Goal: Check status: Check status

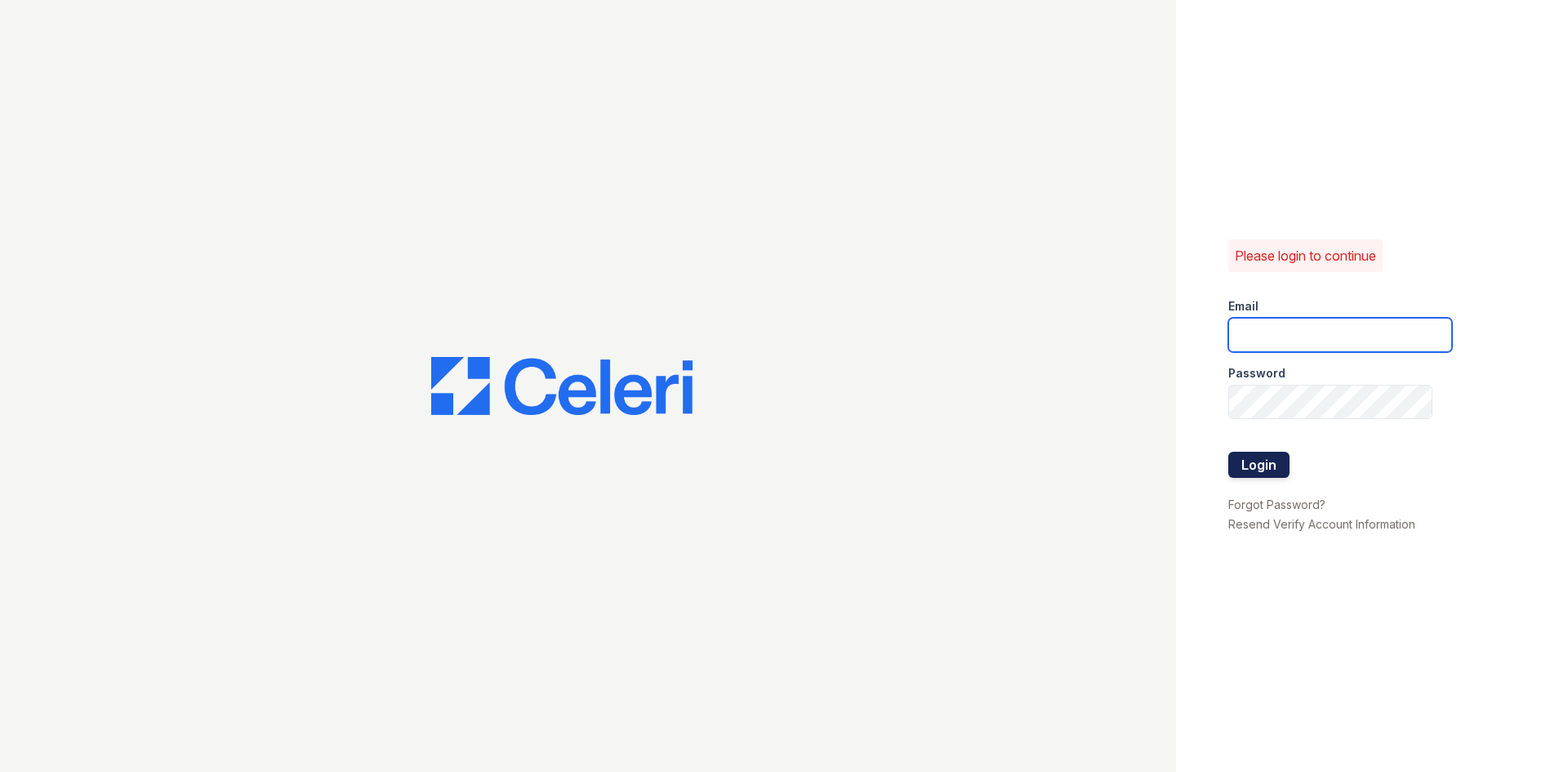
type input "[EMAIL_ADDRESS][DOMAIN_NAME]"
click at [1238, 470] on button "Login" at bounding box center [1259, 465] width 61 height 26
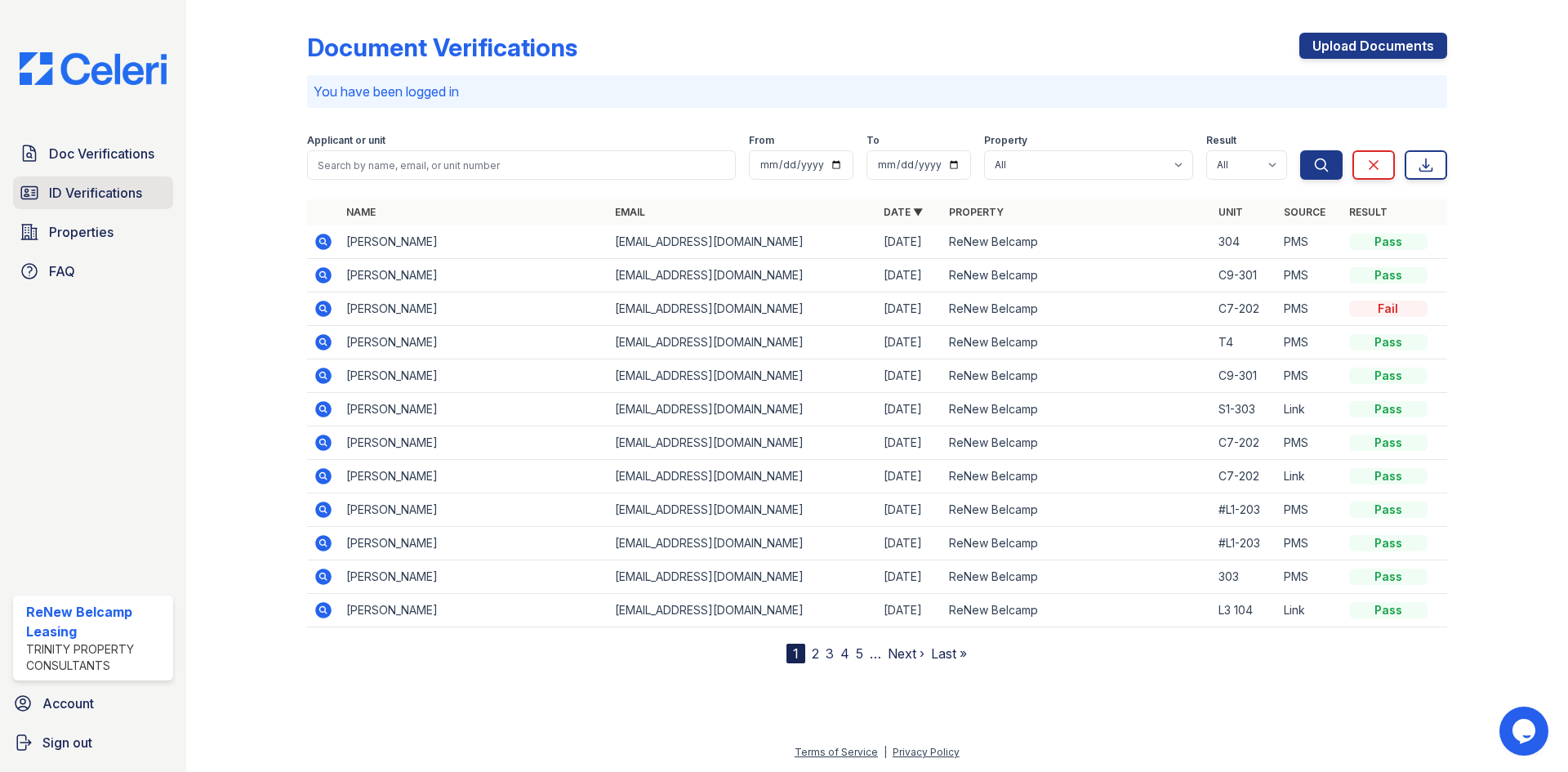
click at [91, 194] on span "ID Verifications" at bounding box center [95, 192] width 93 height 20
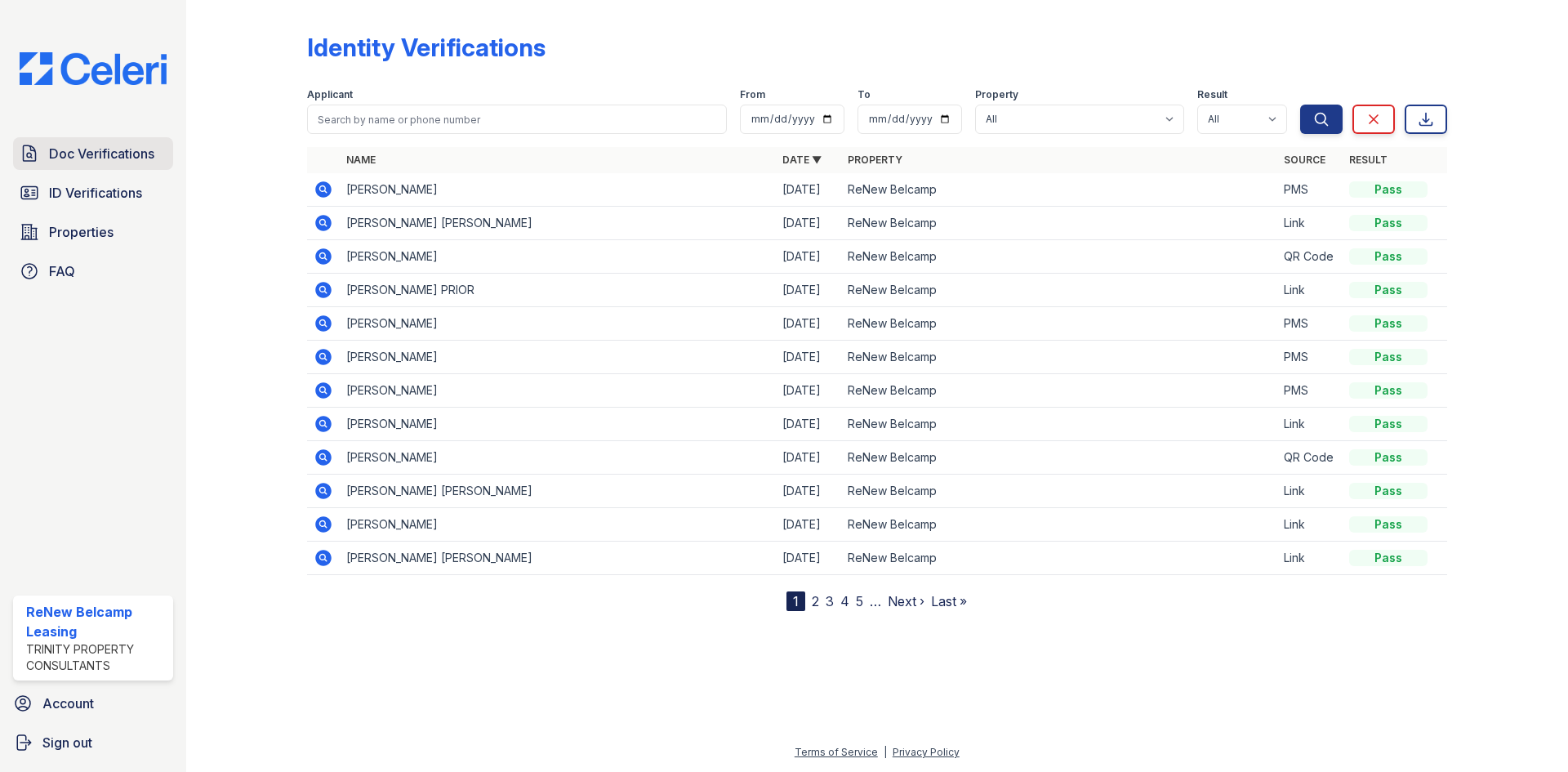
click at [107, 166] on link "Doc Verifications" at bounding box center [93, 153] width 160 height 32
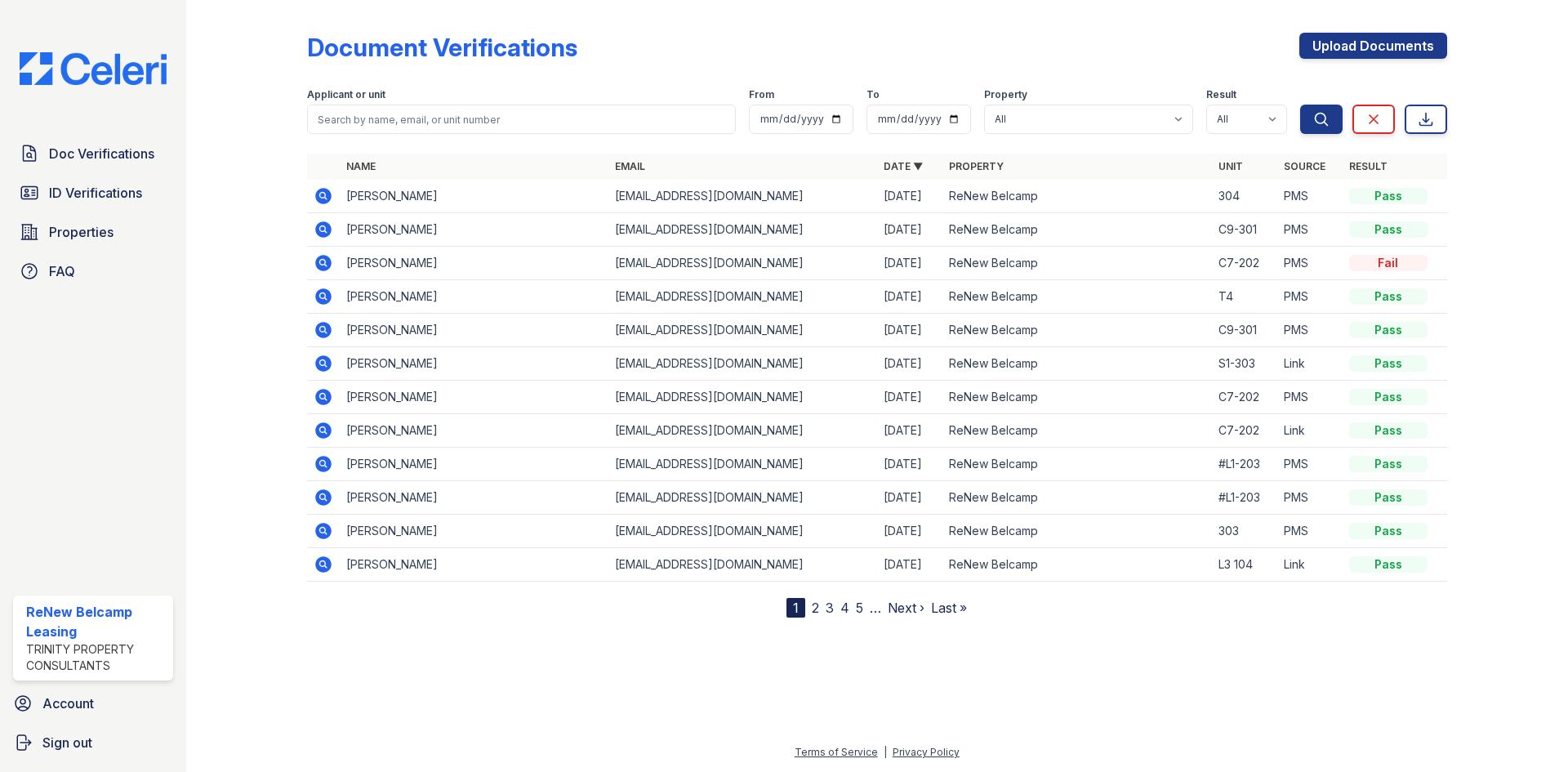
click at [321, 190] on icon at bounding box center [323, 195] width 16 height 16
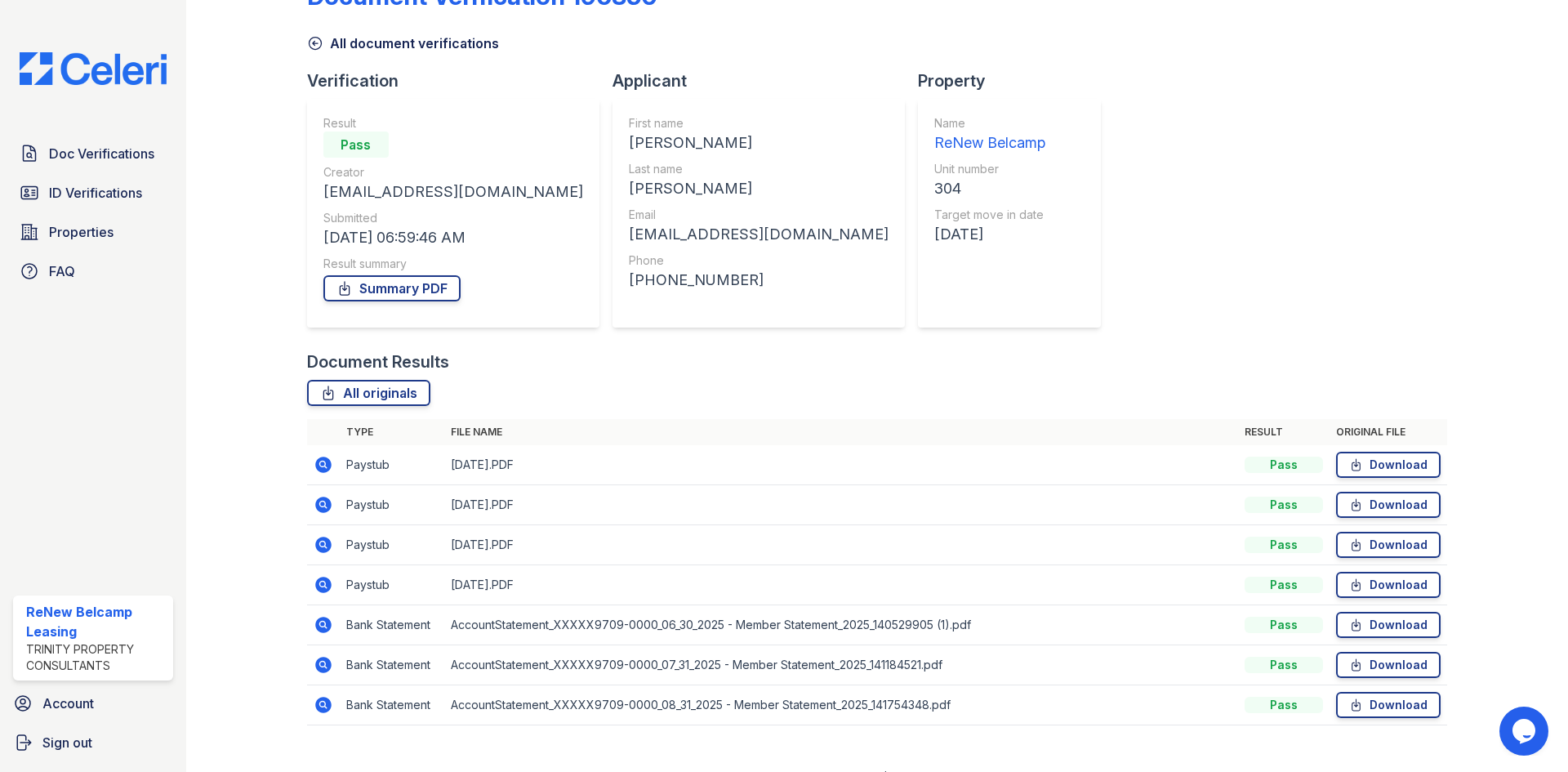
scroll to position [77, 0]
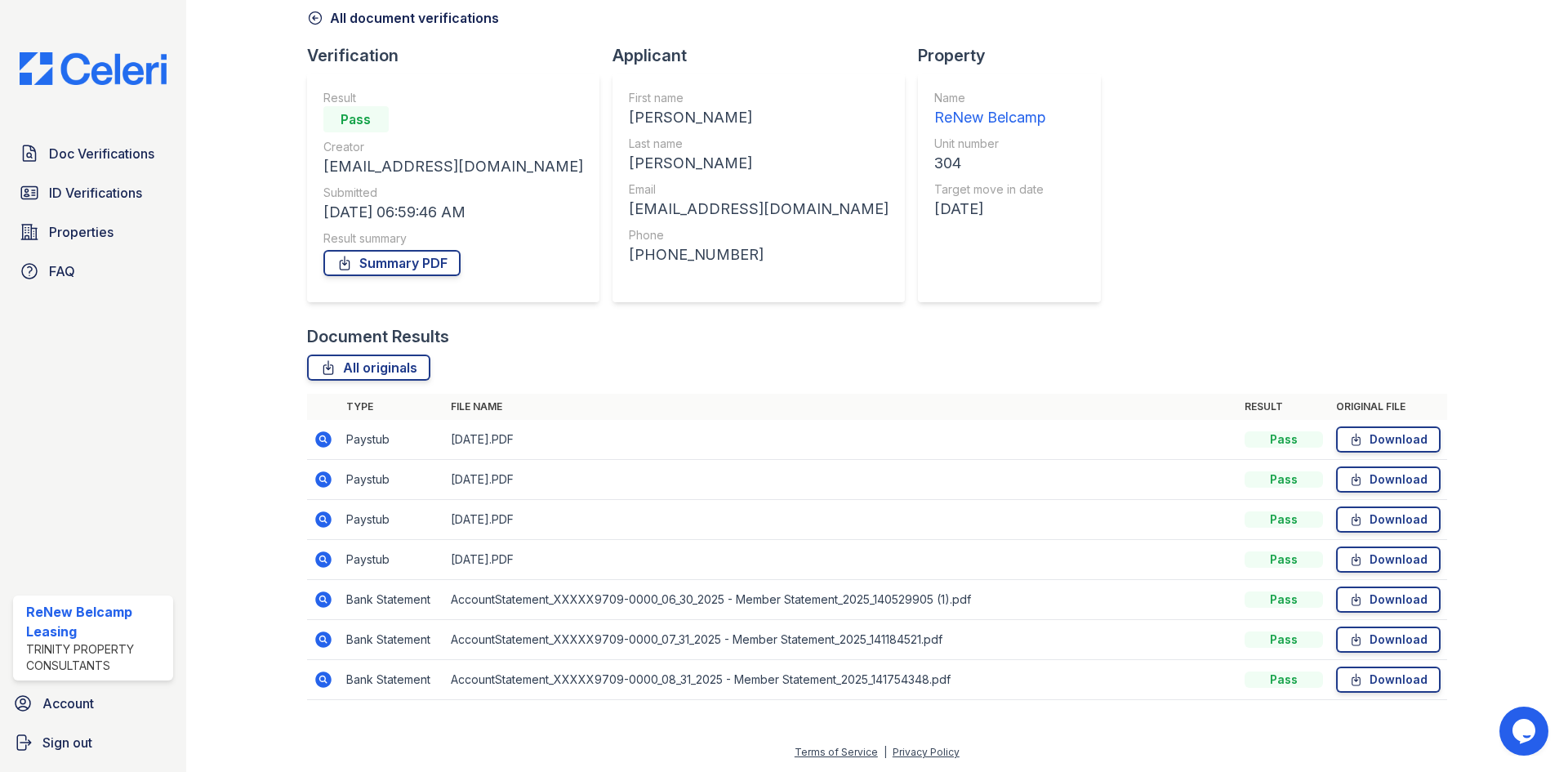
click at [324, 438] on icon at bounding box center [323, 439] width 20 height 20
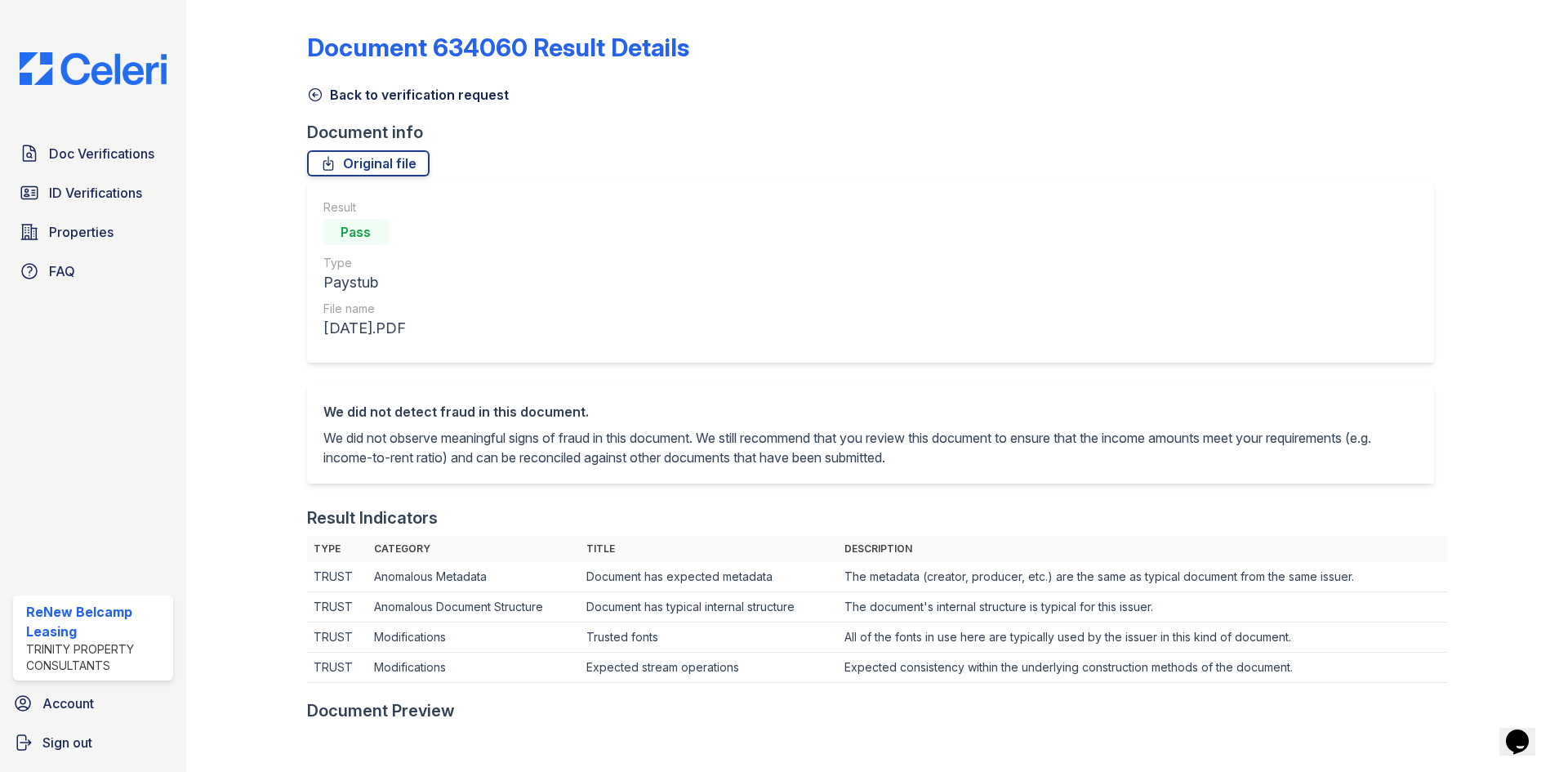
click at [318, 93] on icon at bounding box center [315, 94] width 16 height 16
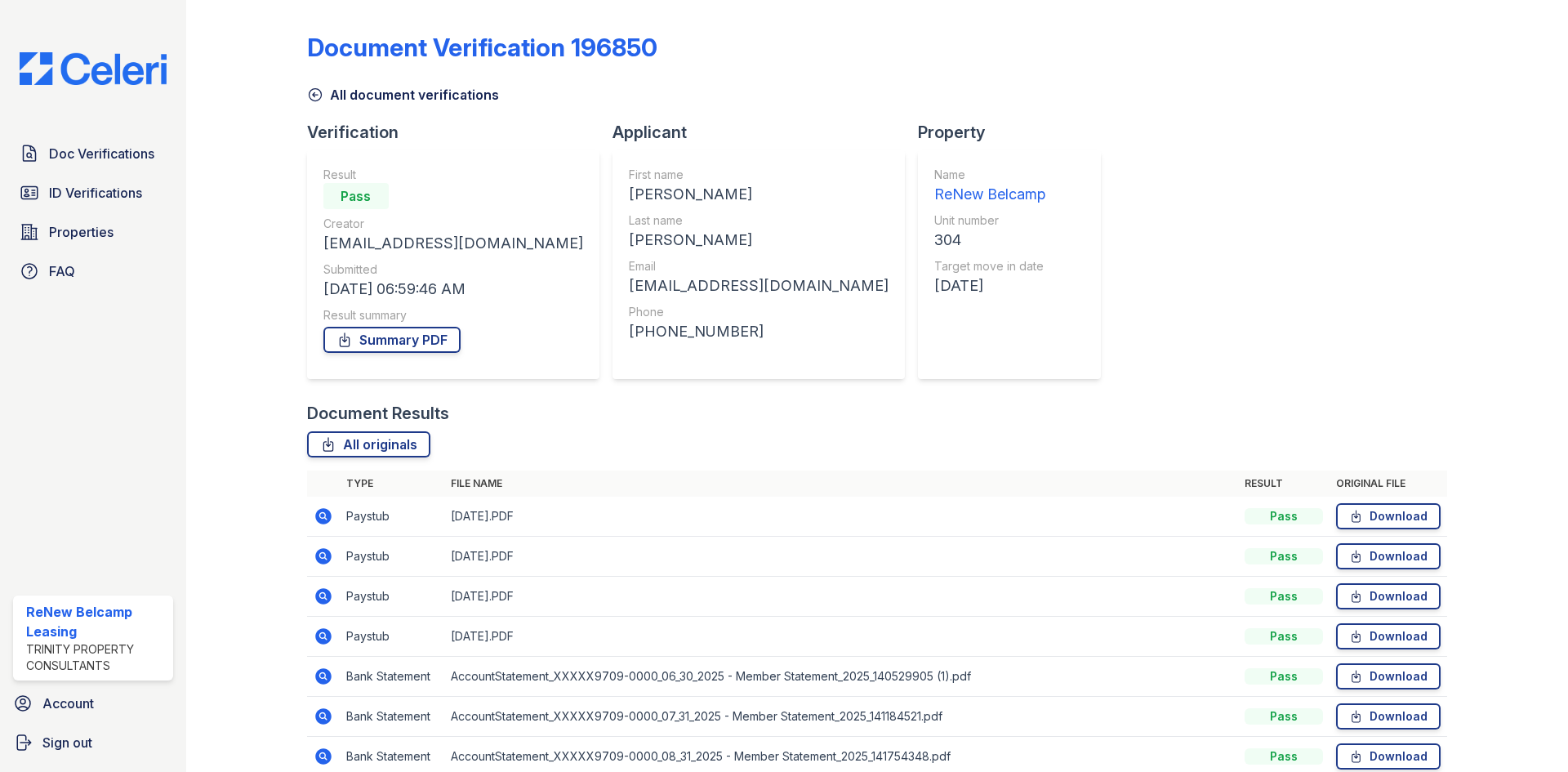
click at [1021, 293] on div "Document Verification 196850 All document verifications Verification Result Pas…" at bounding box center [877, 400] width 1140 height 787
